Goal: Task Accomplishment & Management: Complete application form

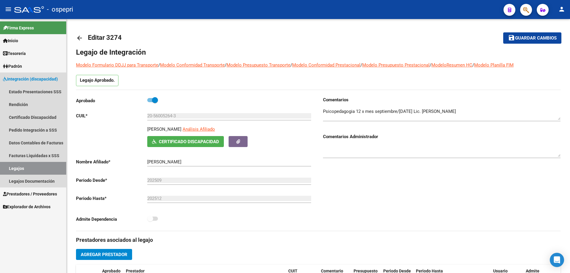
click at [20, 165] on link "Legajos" at bounding box center [33, 168] width 66 height 13
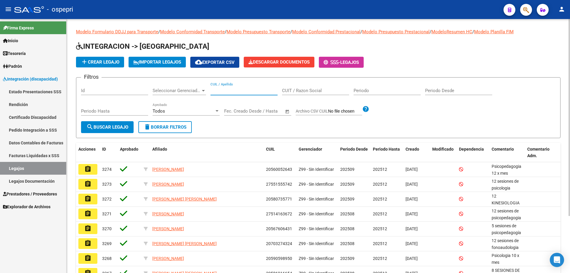
click at [214, 88] on input "CUIL / Apellido" at bounding box center [243, 90] width 67 height 5
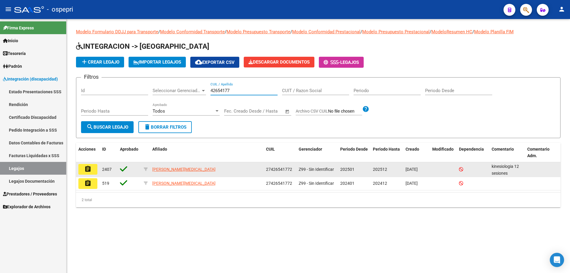
type input "42654177"
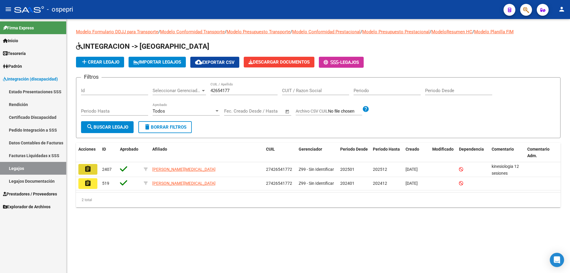
click at [94, 172] on button "assignment" at bounding box center [87, 169] width 19 height 11
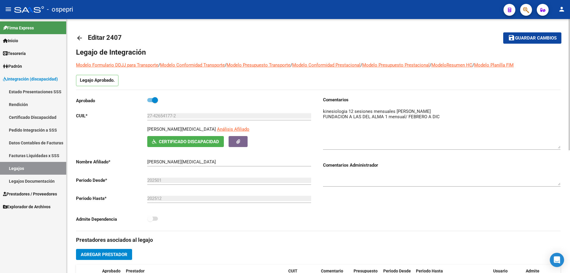
drag, startPoint x: 559, startPoint y: 116, endPoint x: 482, endPoint y: 132, distance: 78.6
click at [560, 144] on div "arrow_back Editar 2407 save Guardar cambios Legajo de Integración Modelo Formul…" at bounding box center [317, 264] width 503 height 491
click at [352, 110] on textarea at bounding box center [441, 128] width 237 height 40
click at [397, 111] on textarea at bounding box center [441, 128] width 237 height 40
click at [417, 111] on textarea at bounding box center [441, 128] width 237 height 40
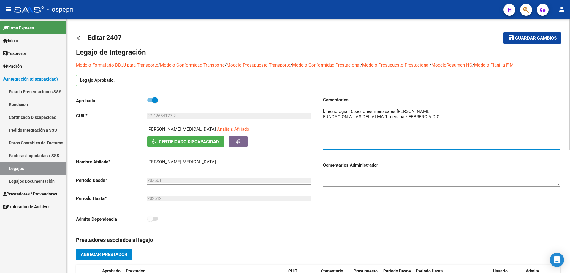
click at [435, 112] on textarea at bounding box center [441, 128] width 237 height 40
click at [449, 111] on textarea at bounding box center [441, 128] width 237 height 40
type textarea "kinesiologia 16 sesiones mensuales [PERSON_NAME] ( MODIFICADAS A PARTIR DE [DAT…"
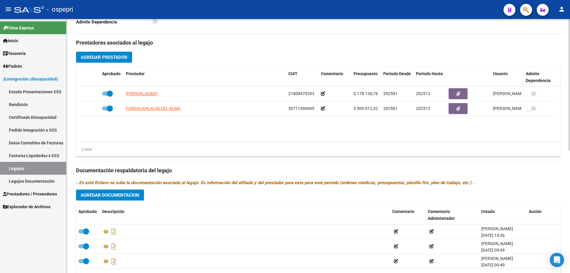
scroll to position [208, 0]
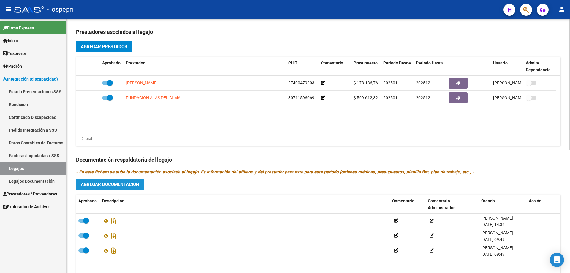
click at [122, 183] on span "Agregar Documentacion" at bounding box center [110, 184] width 58 height 5
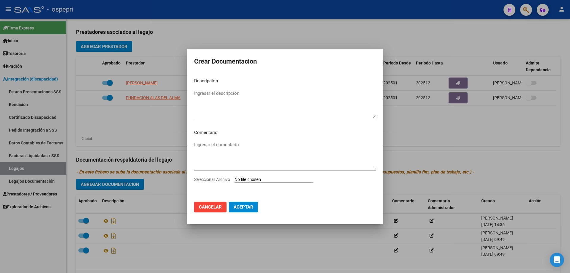
type input "C:\fakepath\27426541772 (1).pdf"
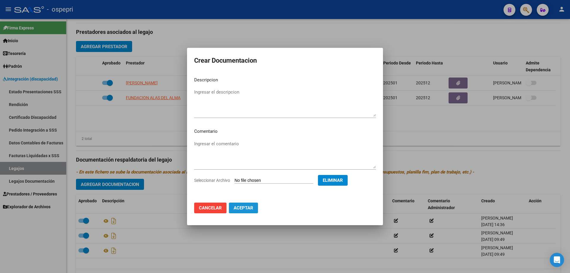
click at [246, 208] on span "Aceptar" at bounding box center [244, 207] width 20 height 5
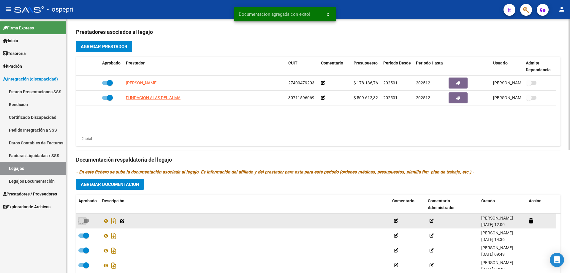
click at [80, 221] on span at bounding box center [81, 221] width 6 height 6
click at [81, 223] on input "checkbox" at bounding box center [81, 223] width 0 height 0
checkbox input "true"
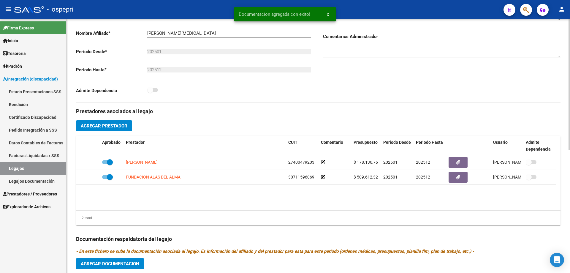
scroll to position [0, 0]
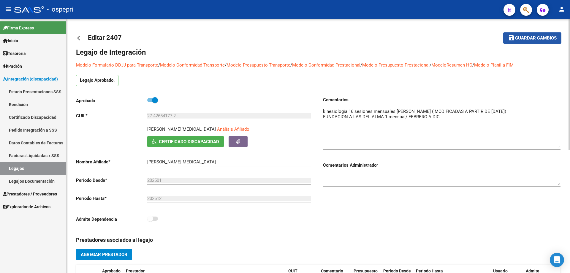
click at [534, 38] on span "Guardar cambios" at bounding box center [536, 38] width 42 height 5
